Goal: Find specific page/section: Find specific page/section

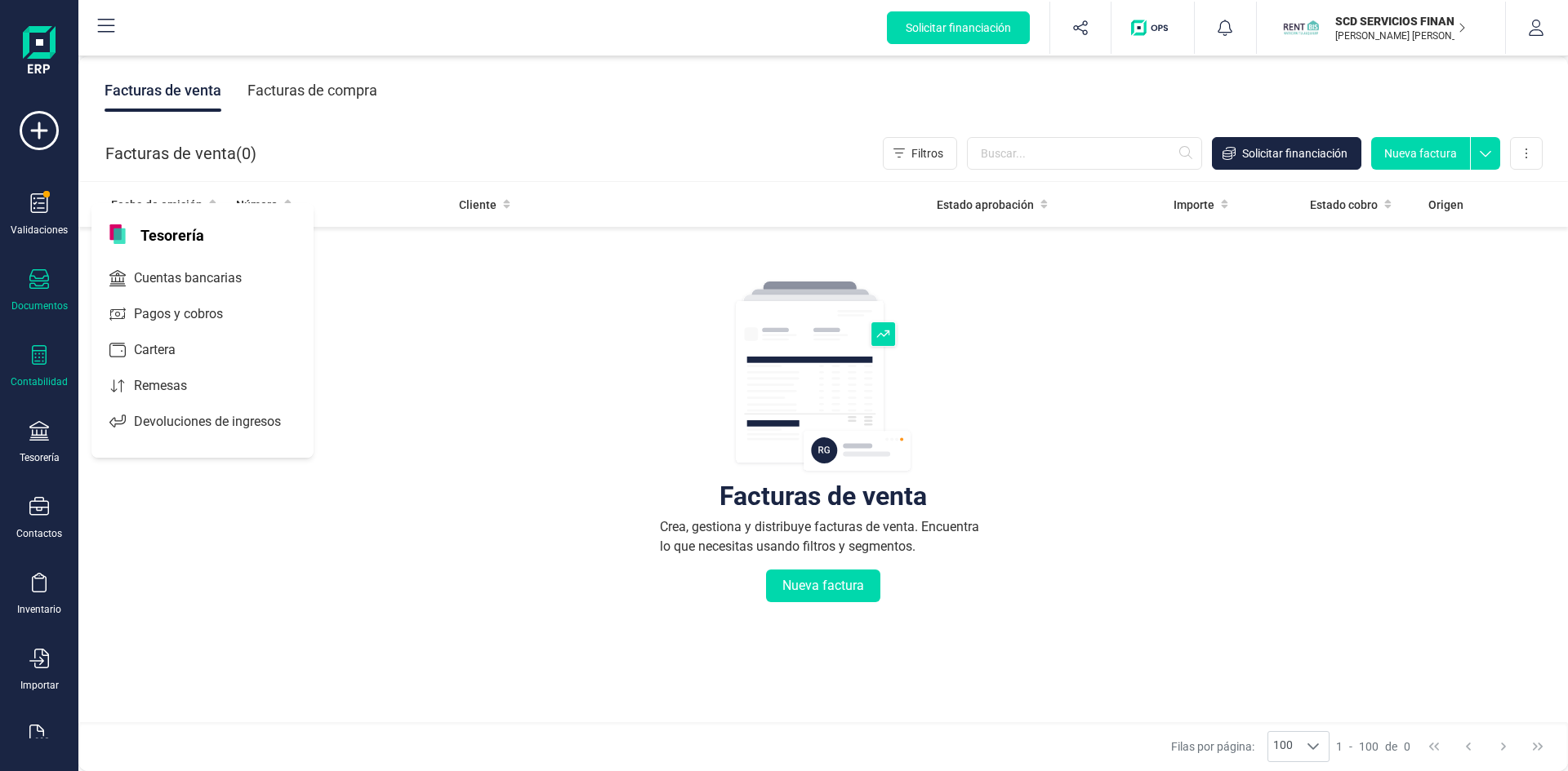
click at [39, 358] on icon at bounding box center [39, 355] width 15 height 20
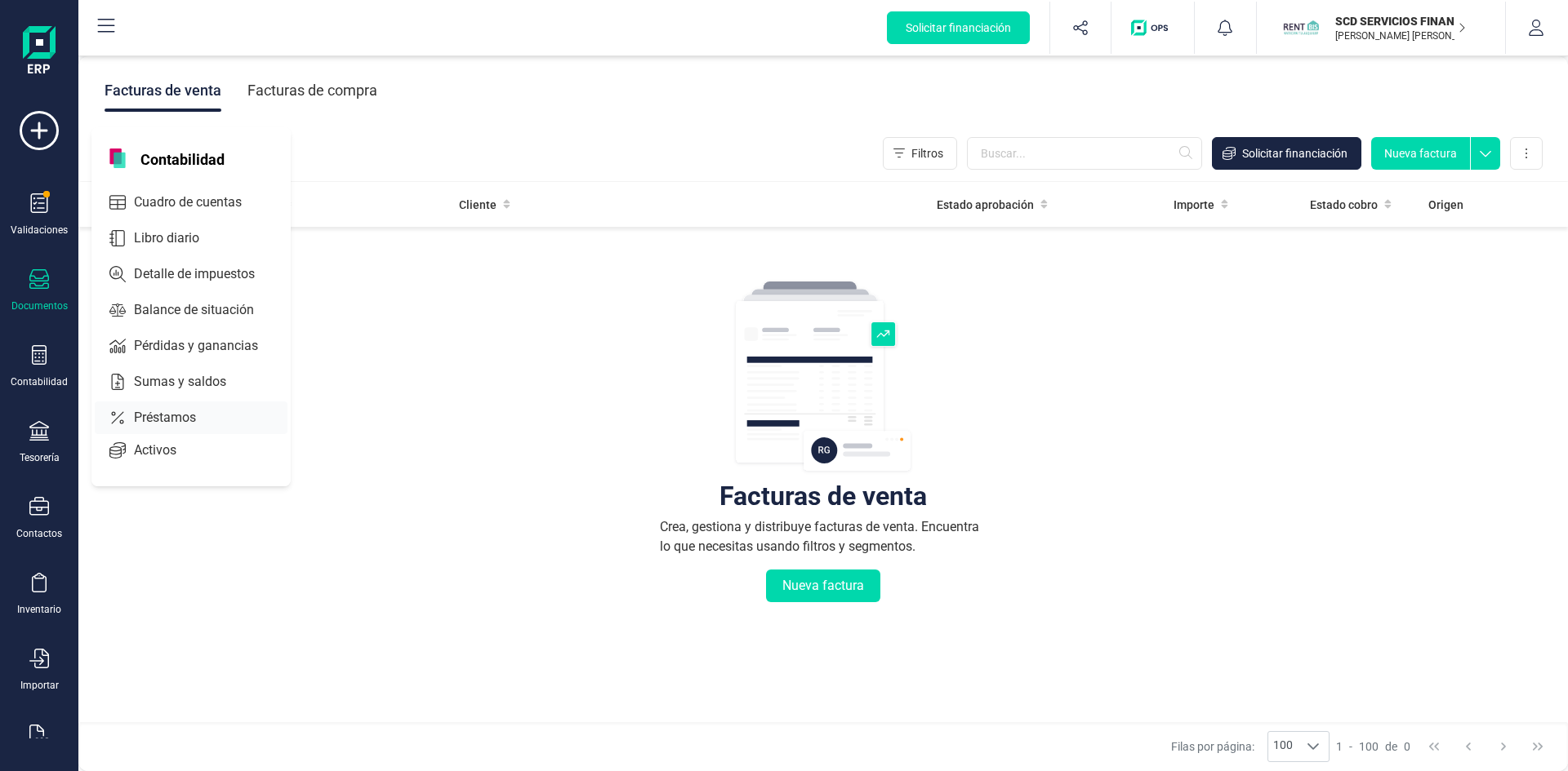
click at [195, 412] on span "Préstamos" at bounding box center [176, 418] width 98 height 20
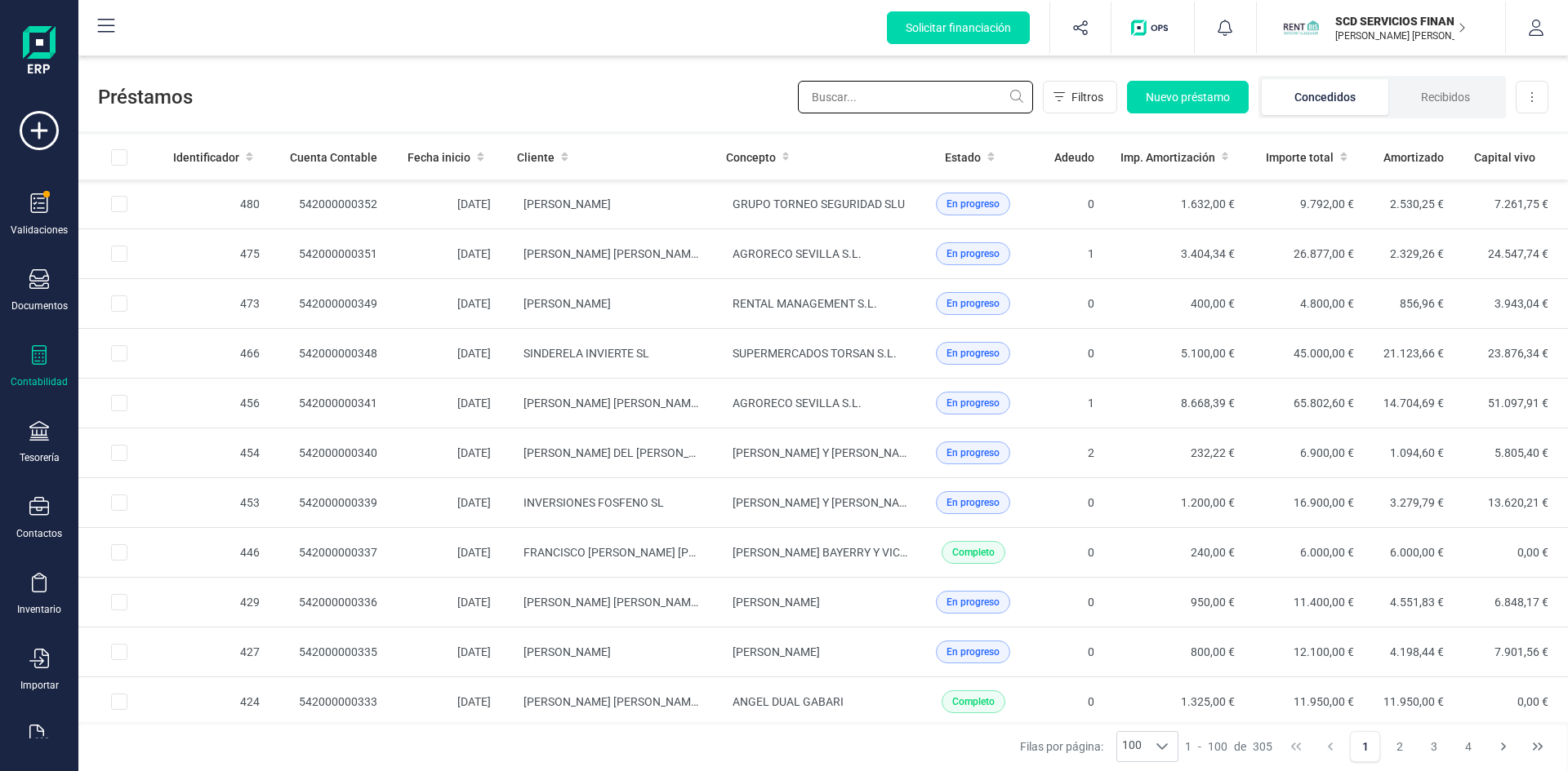
click at [854, 97] on input "text" at bounding box center [915, 97] width 236 height 32
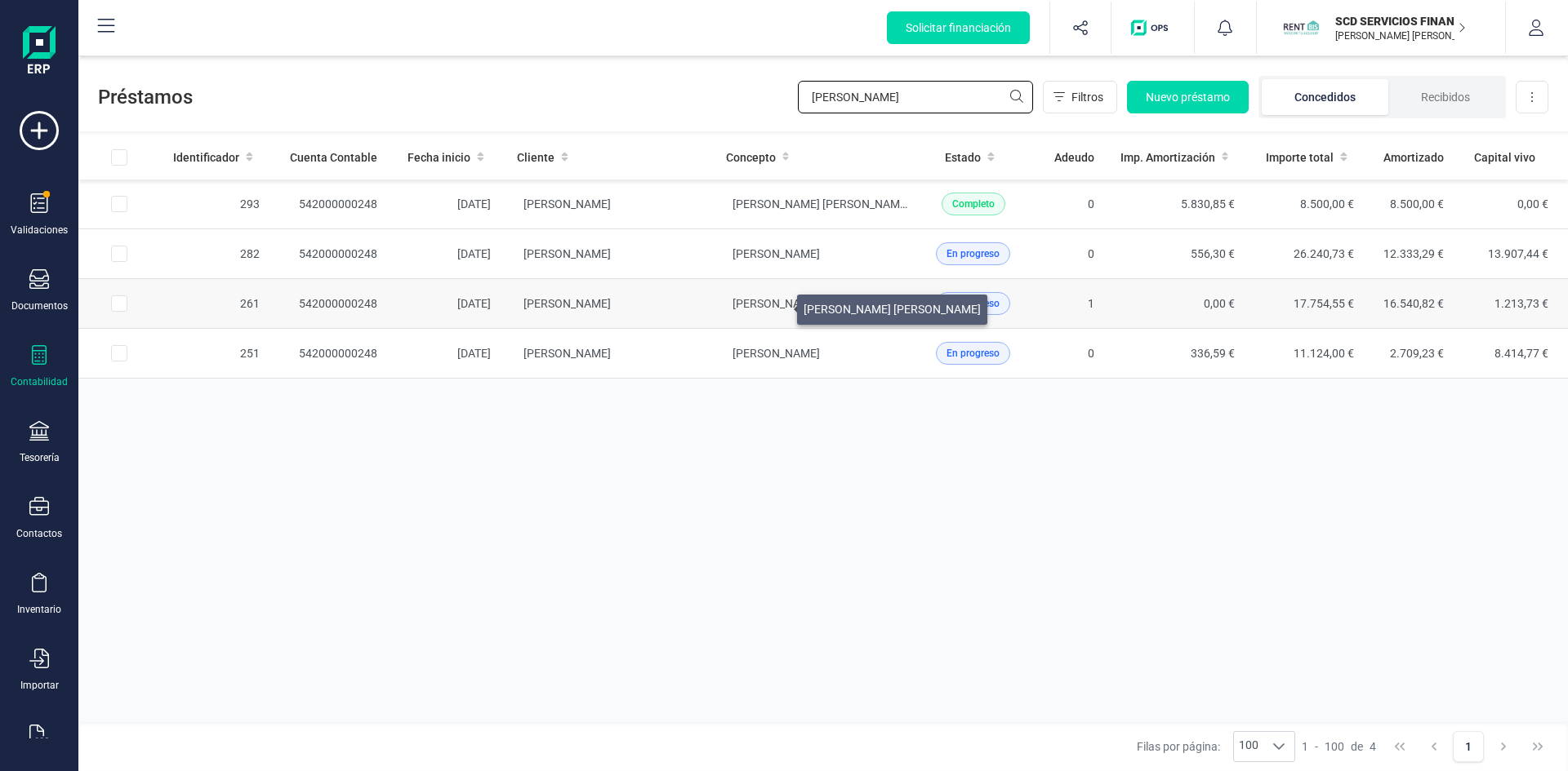
type input "fernando lariño"
click at [777, 305] on span "XIMENA PAZ GAGGERO DAVILA" at bounding box center [820, 303] width 177 height 13
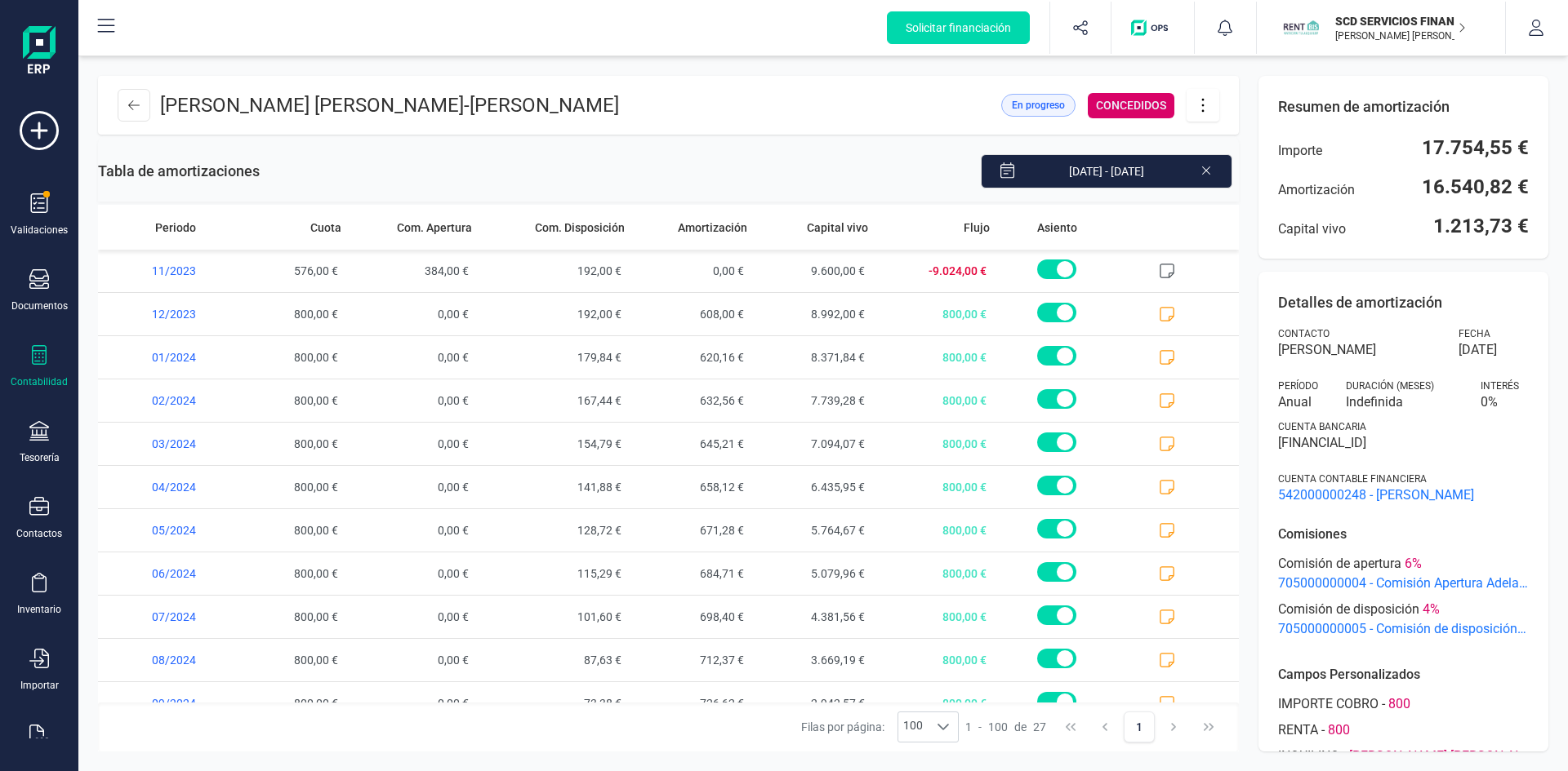
click at [1206, 105] on icon at bounding box center [1202, 106] width 31 height 18
click at [1258, 215] on span "Descargar en PDF" at bounding box center [1294, 219] width 151 height 13
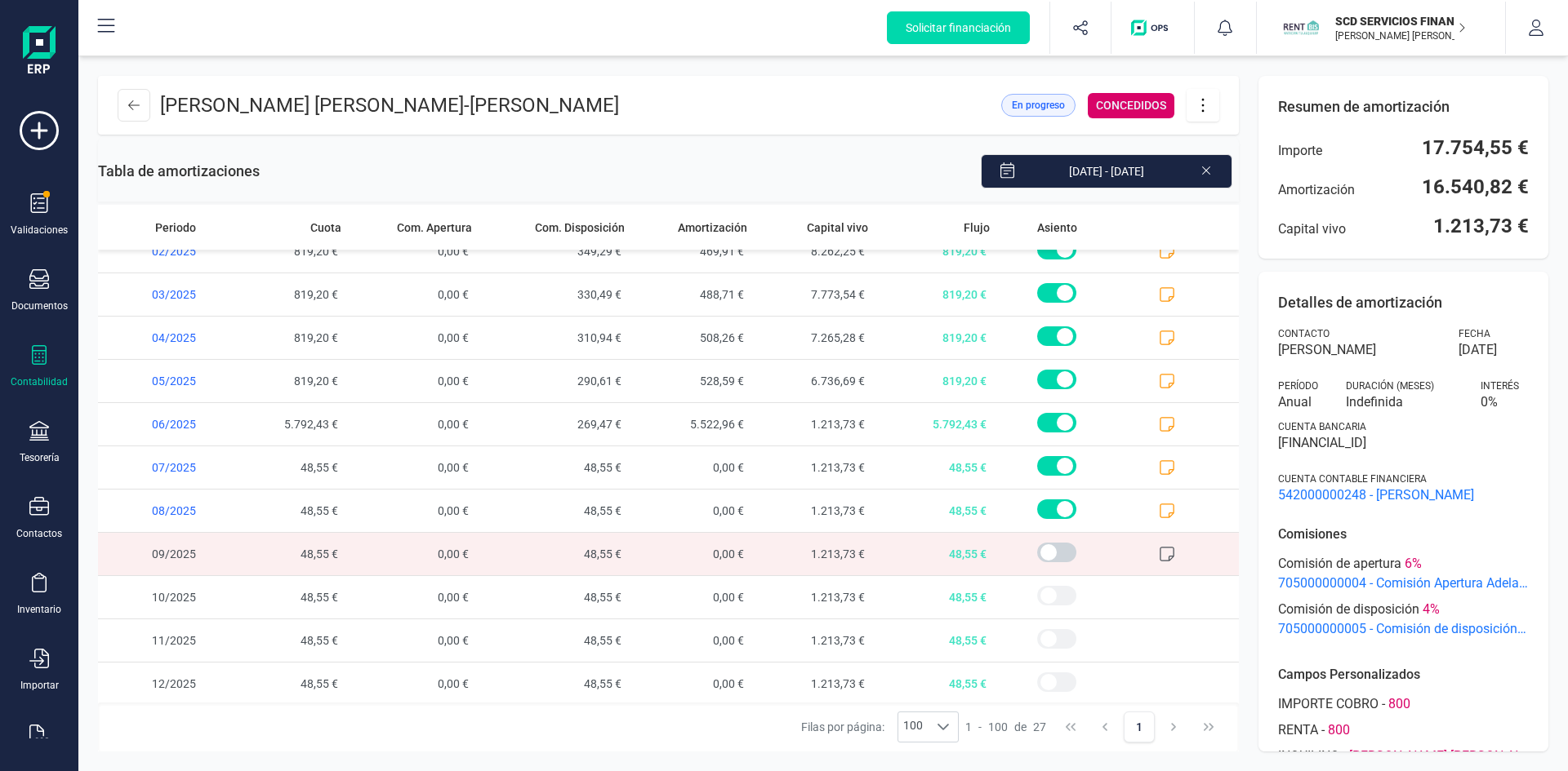
scroll to position [715, 0]
click at [128, 101] on icon at bounding box center [134, 105] width 12 height 13
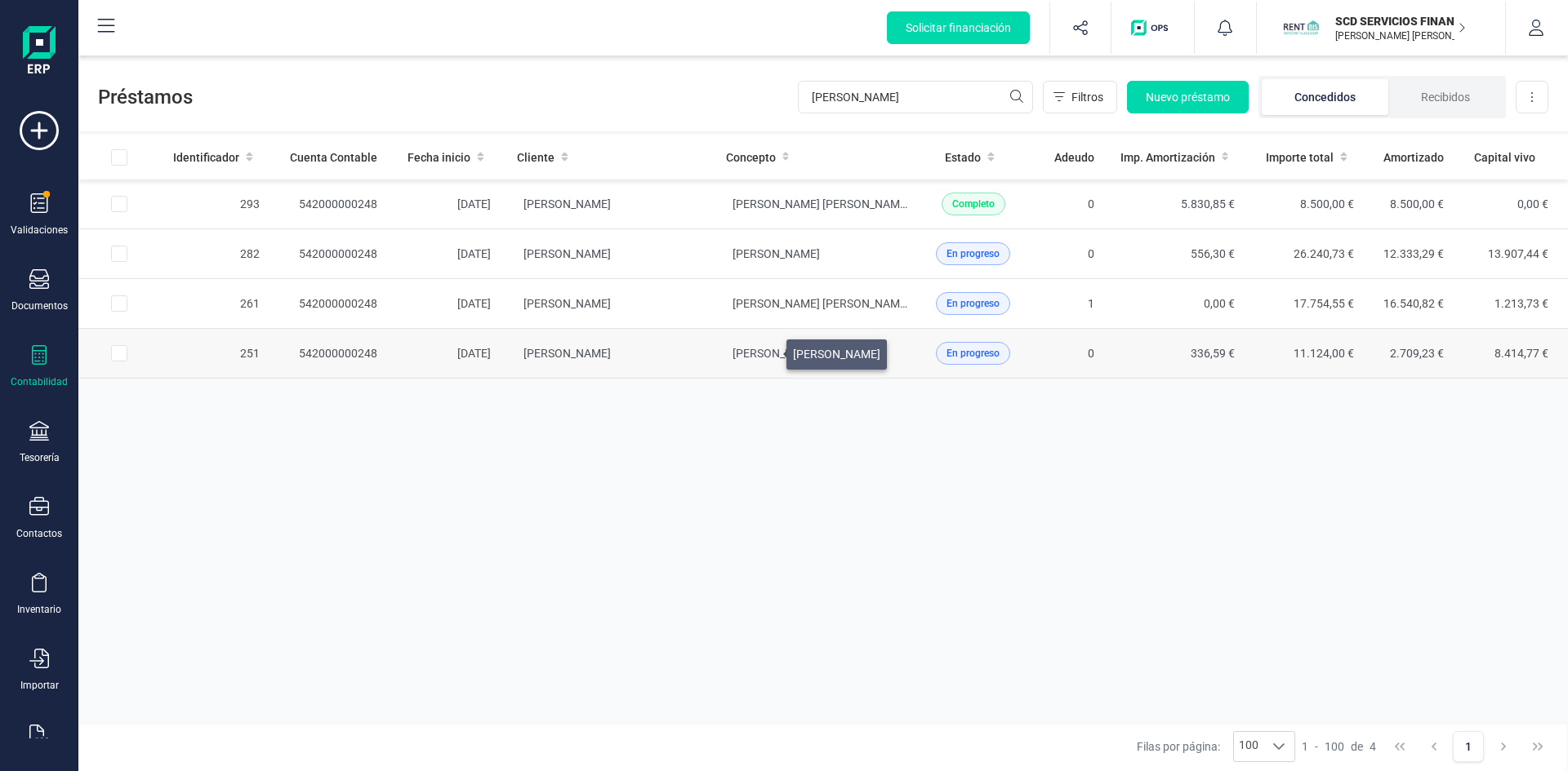
click at [766, 350] on span "GABRIELA ALVER MOREIRA" at bounding box center [775, 353] width 87 height 13
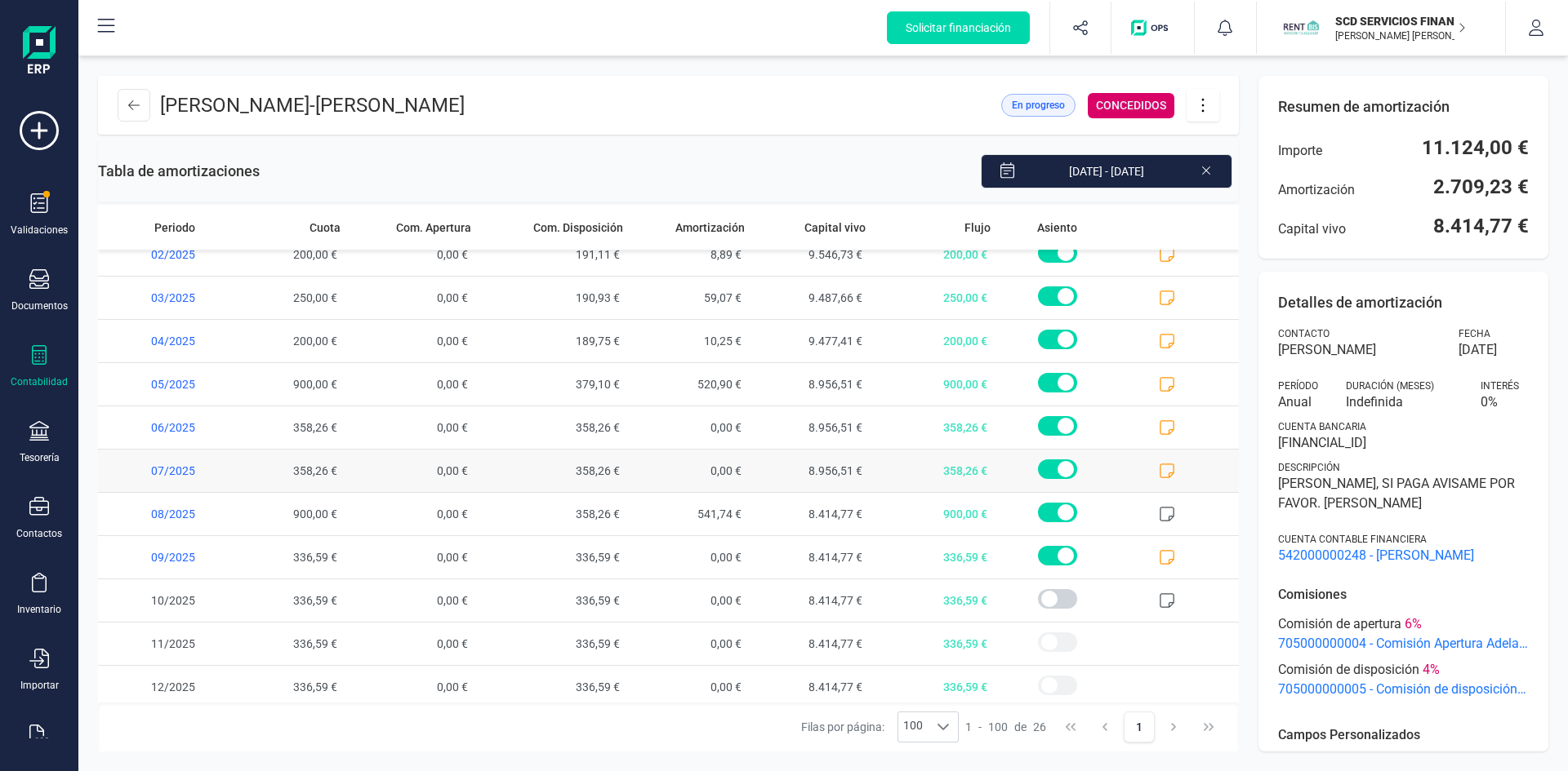
scroll to position [671, 0]
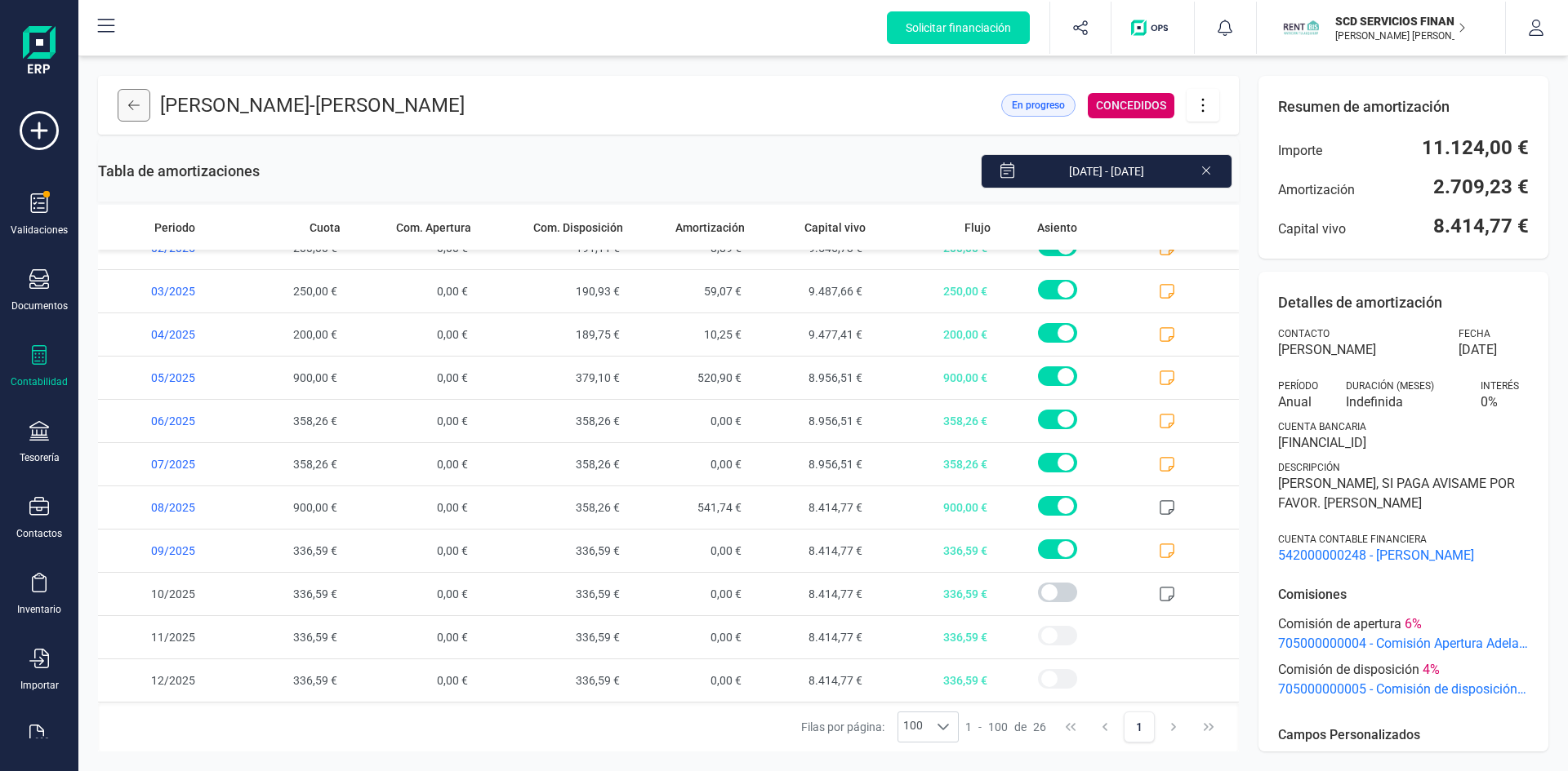
click at [130, 103] on icon at bounding box center [134, 105] width 12 height 13
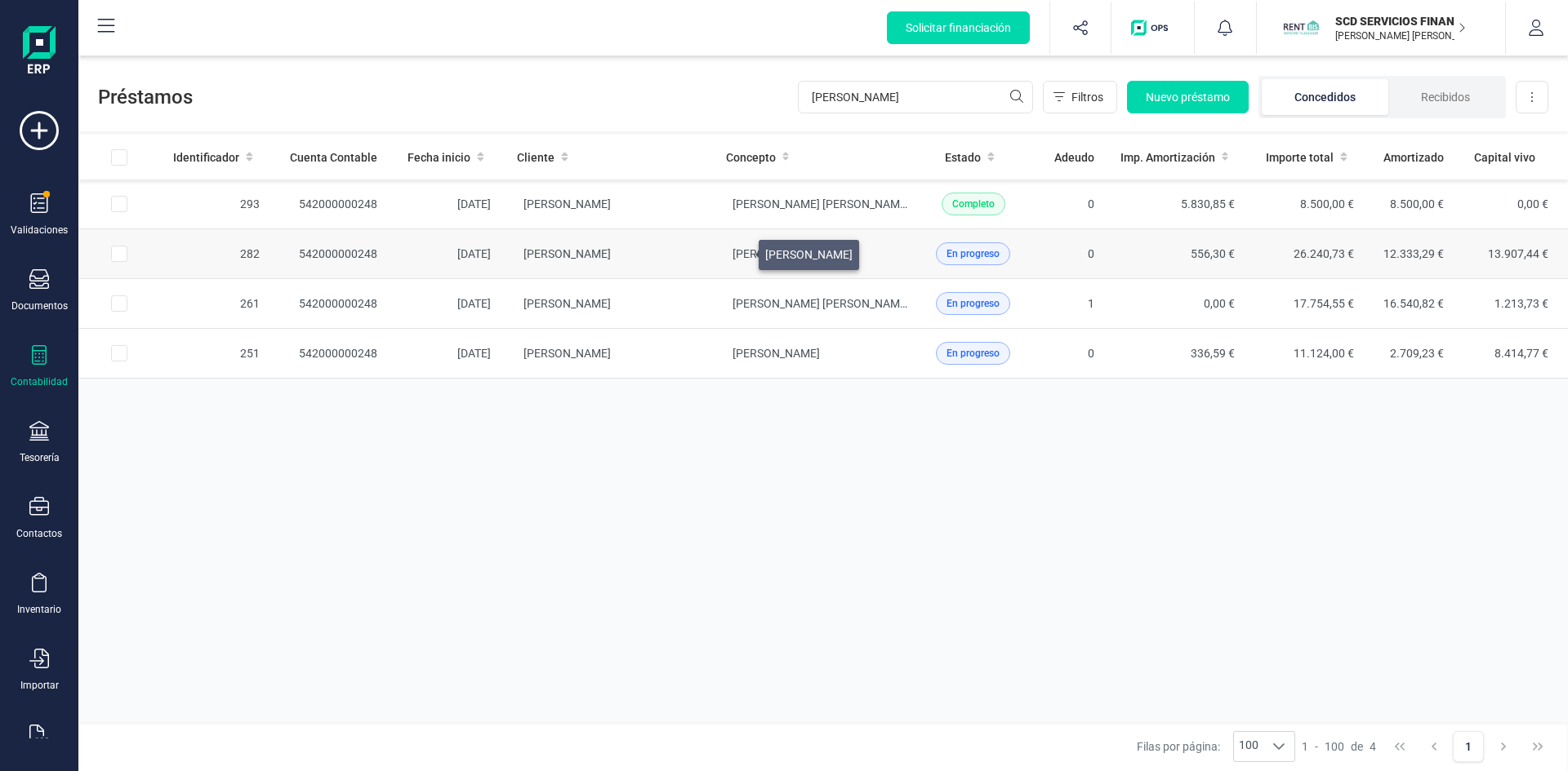
click at [739, 250] on span "[PERSON_NAME]" at bounding box center [775, 253] width 87 height 13
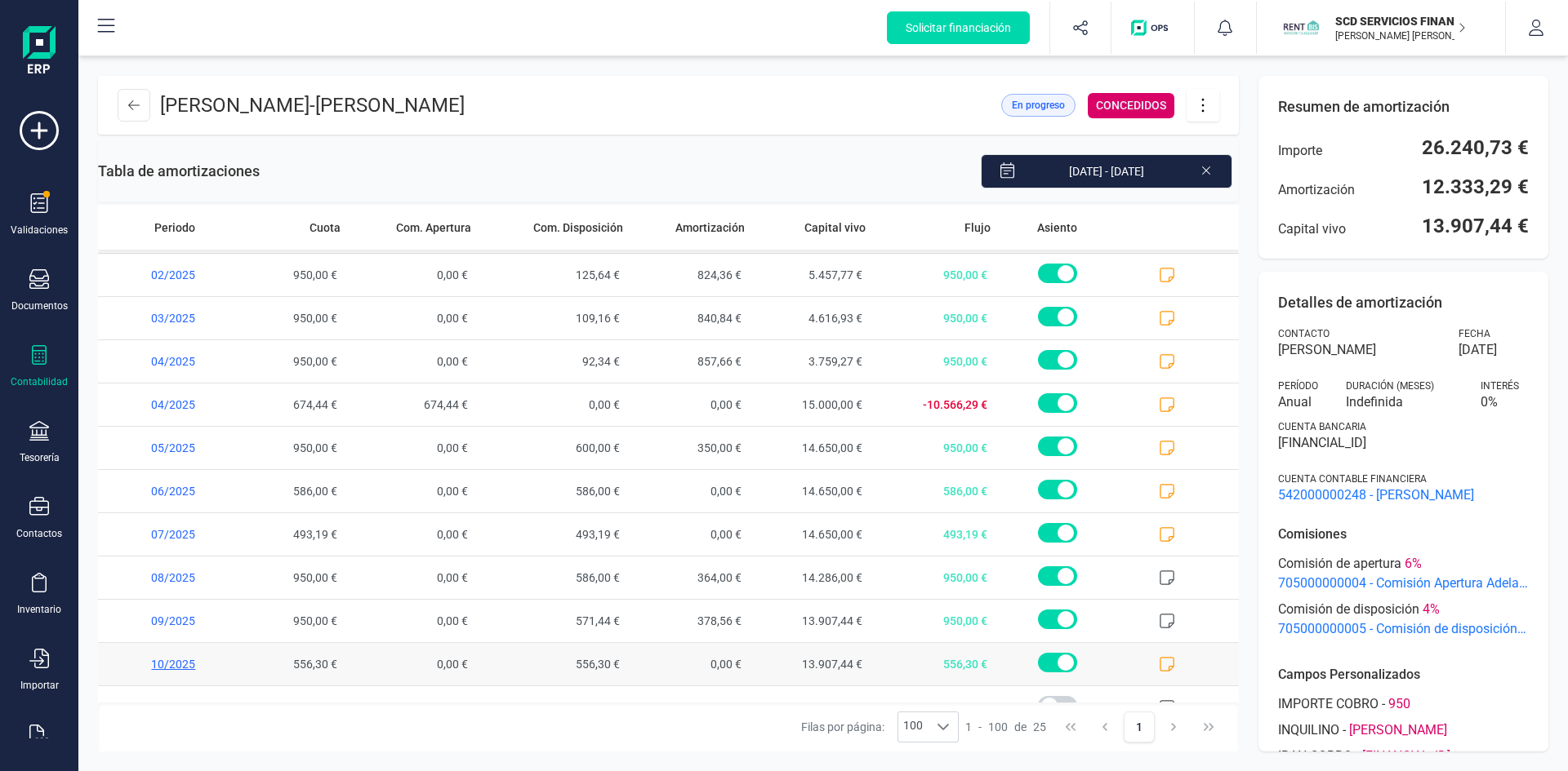
scroll to position [628, 0]
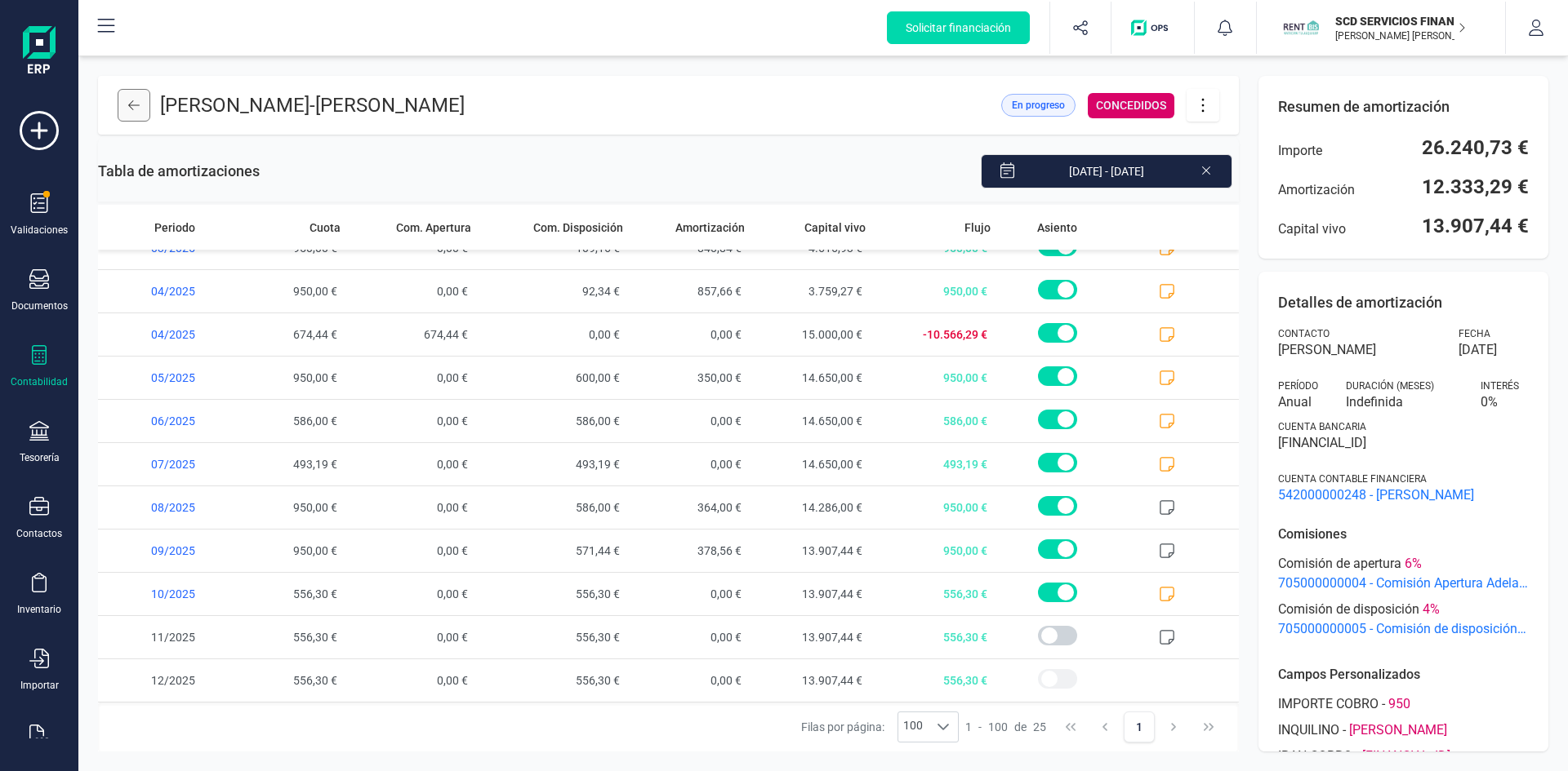
click at [127, 99] on button at bounding box center [133, 105] width 32 height 32
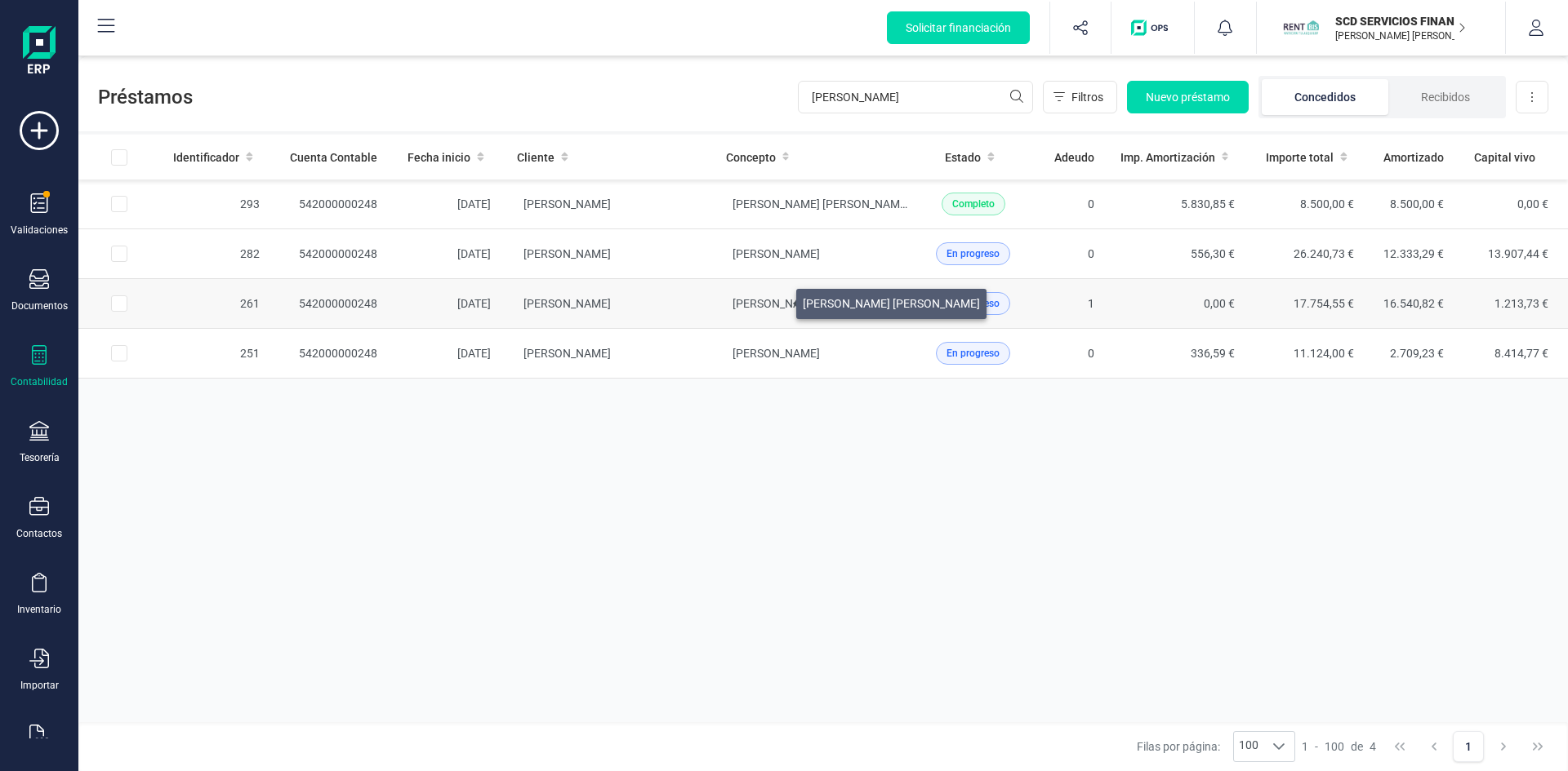
click at [776, 300] on span "XIMENA PAZ GAGGERO DAVILA" at bounding box center [820, 303] width 177 height 13
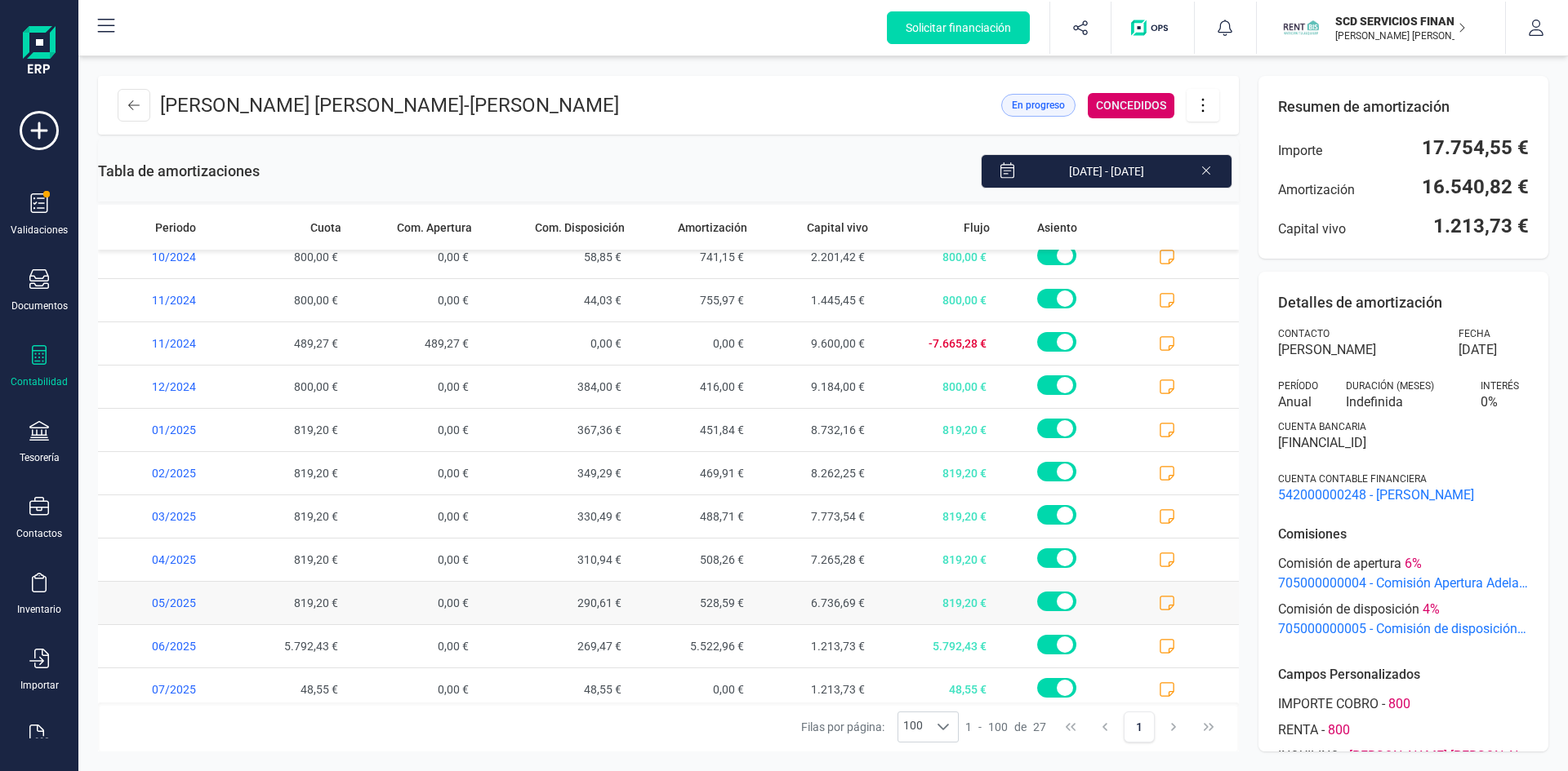
scroll to position [715, 0]
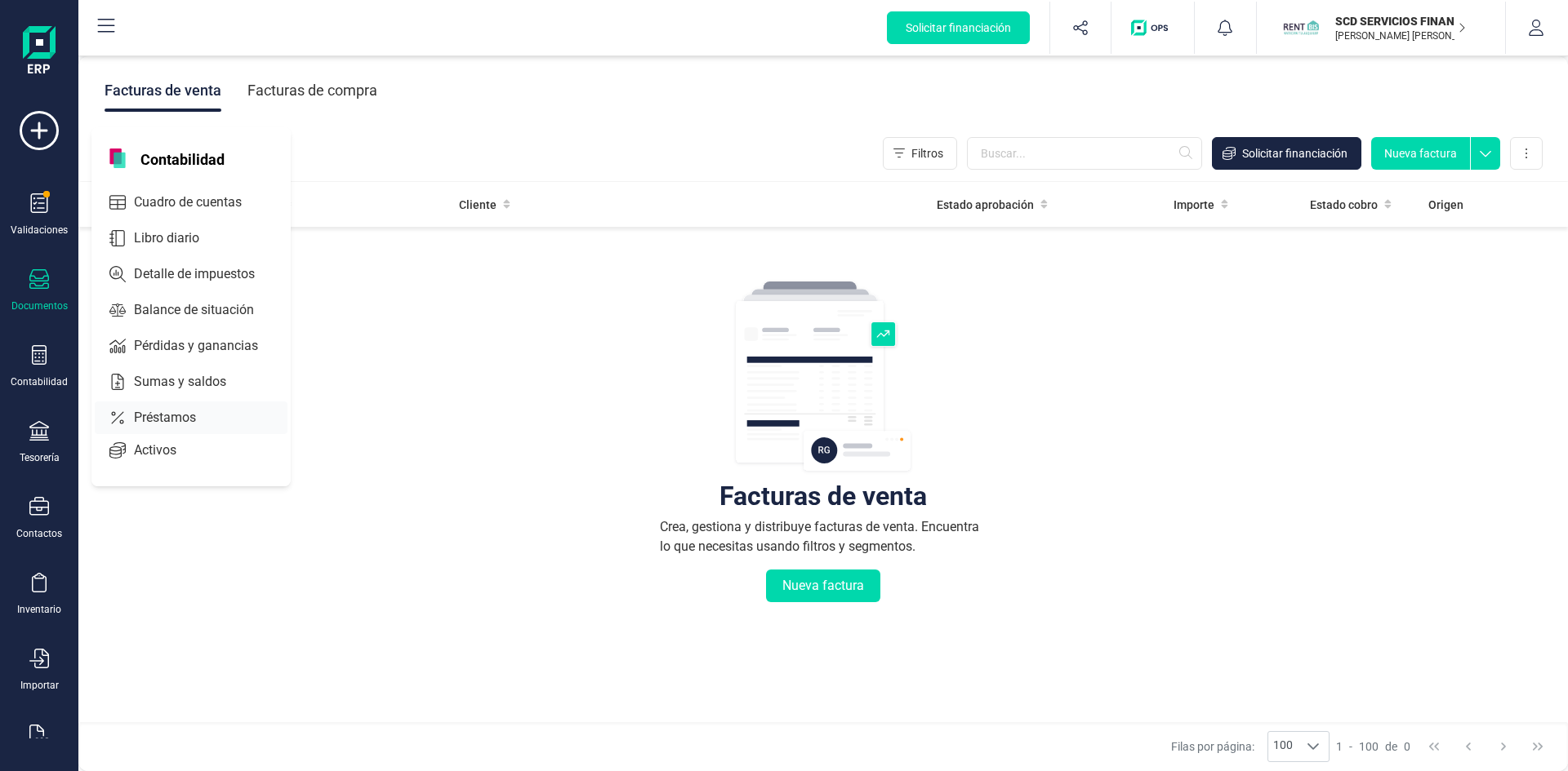
click at [176, 415] on span "Préstamos" at bounding box center [176, 418] width 98 height 20
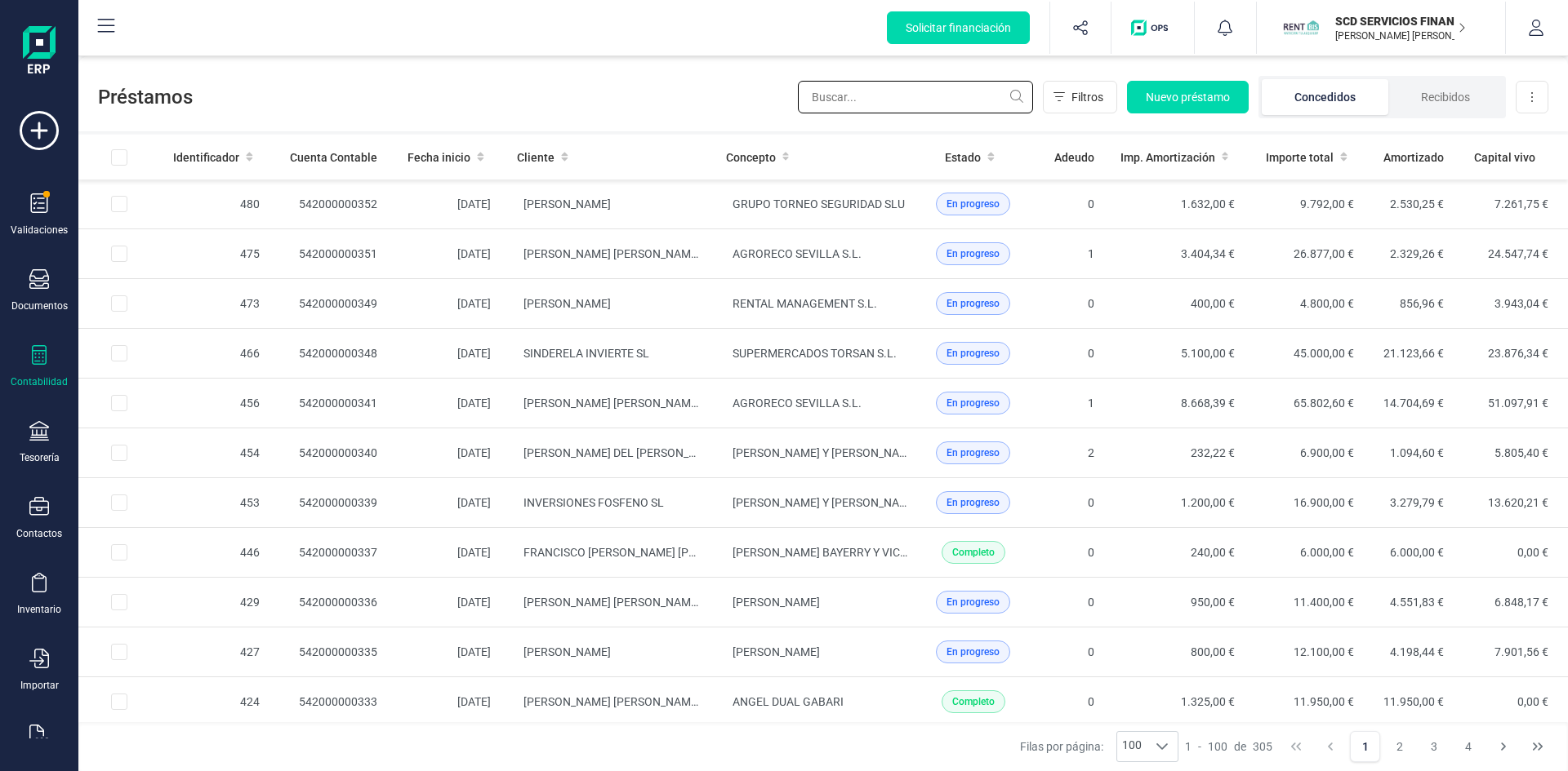
click at [837, 89] on input "text" at bounding box center [915, 97] width 236 height 32
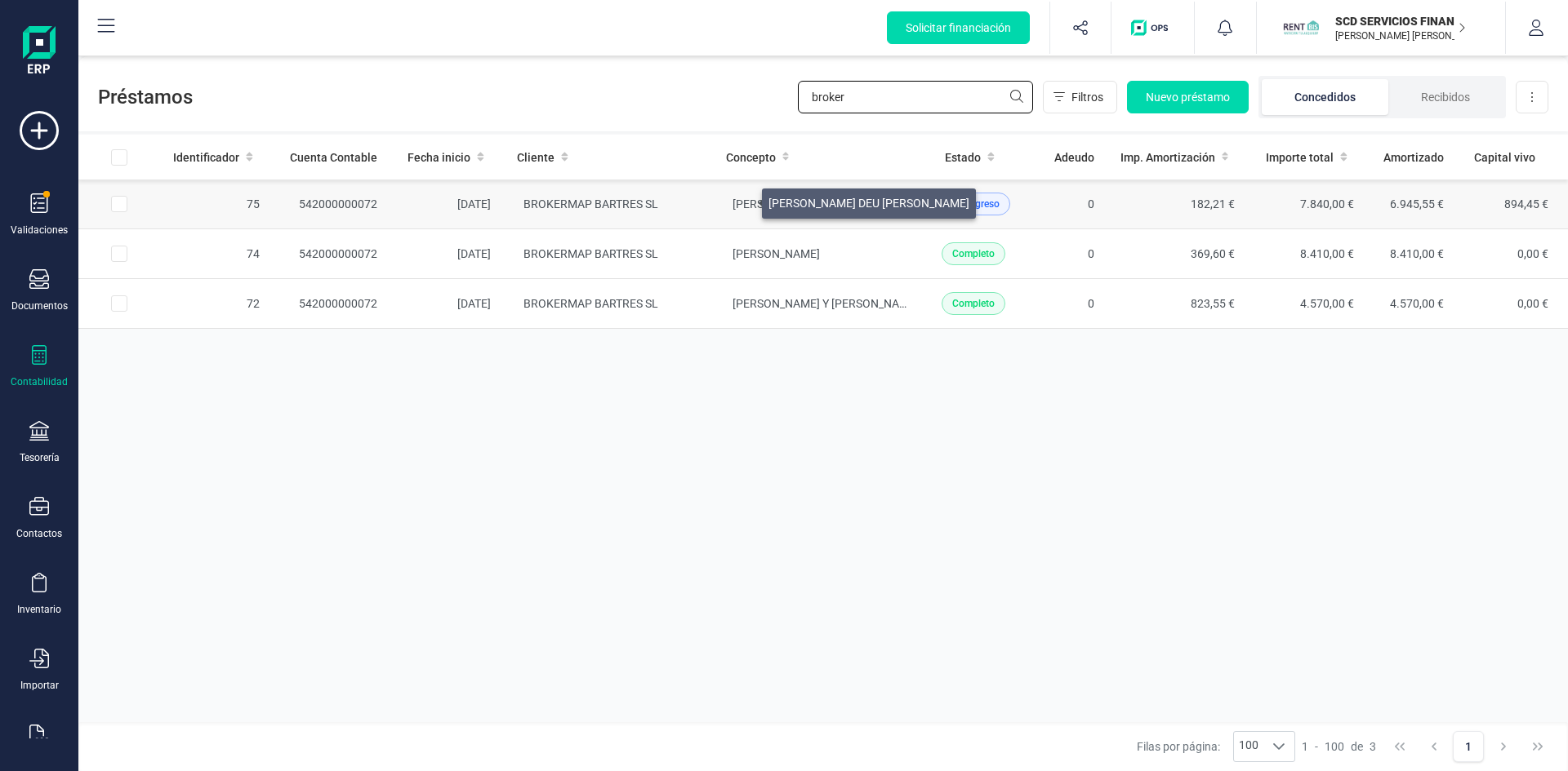
type input "broker"
click at [742, 199] on span "[PERSON_NAME] DEU [PERSON_NAME]" at bounding box center [832, 203] width 200 height 13
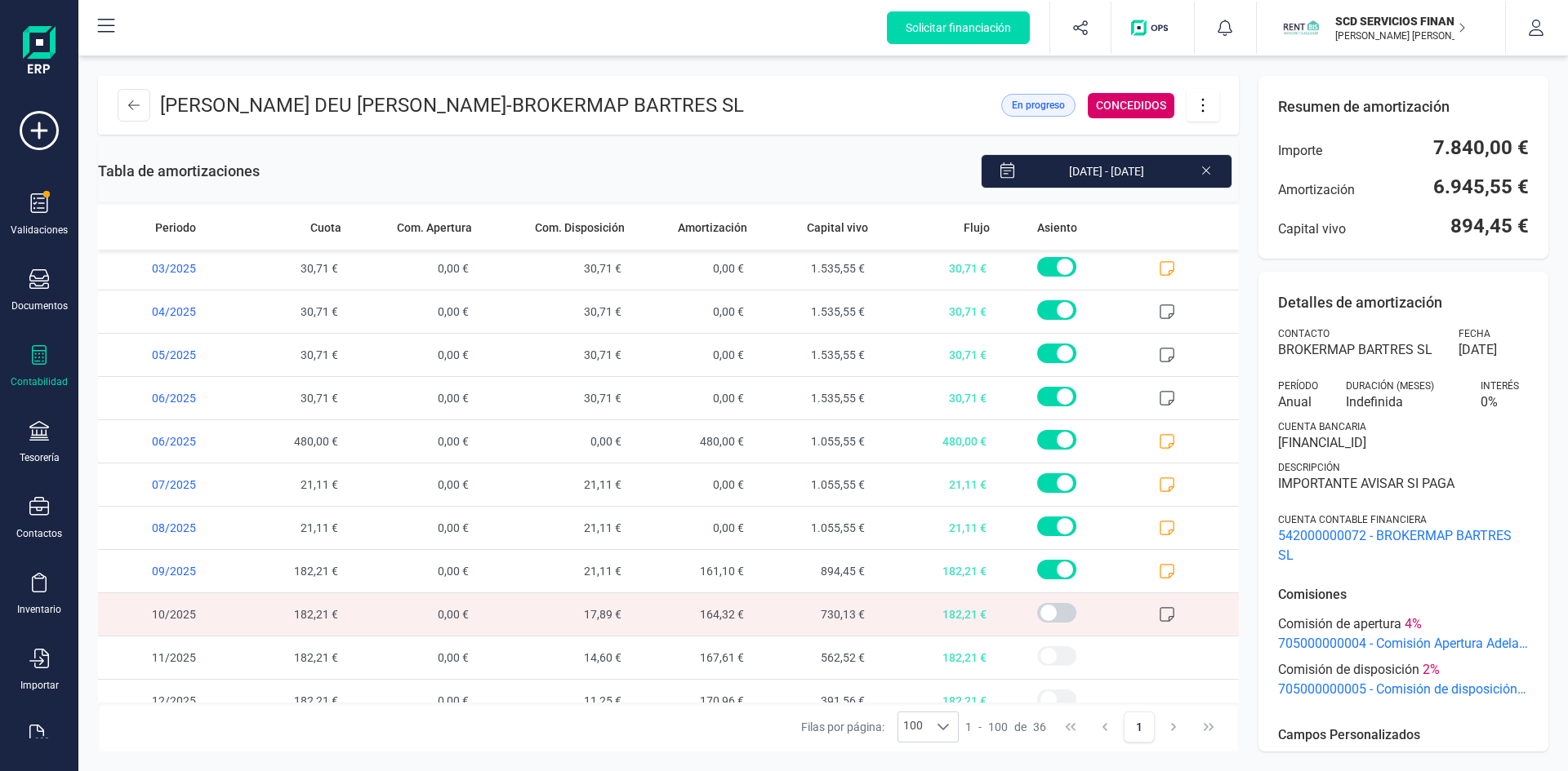
scroll to position [1104, 0]
